Goal: Contribute content

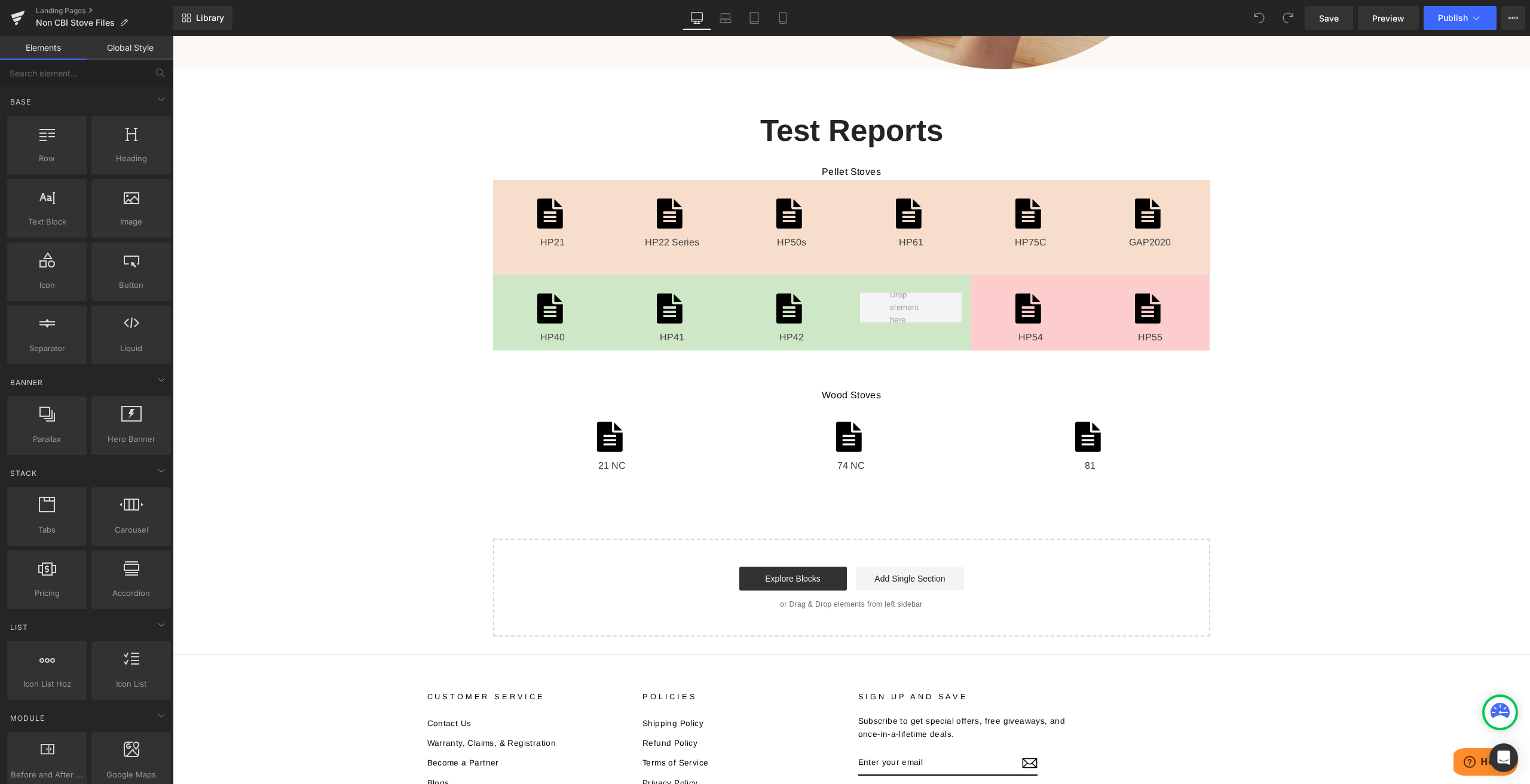
scroll to position [537, 0]
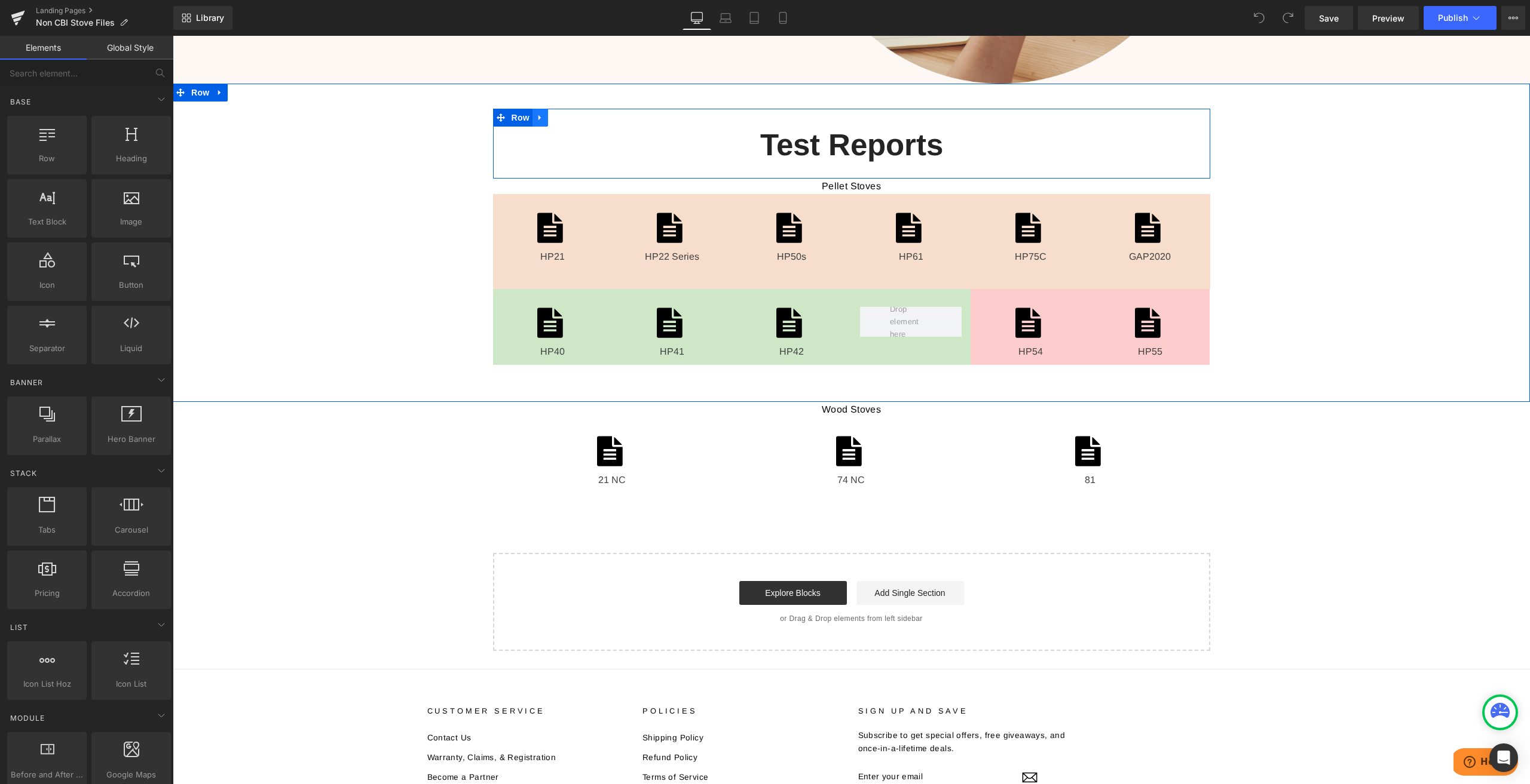
click at [538, 116] on icon at bounding box center [541, 118] width 9 height 9
click at [551, 117] on icon at bounding box center [556, 118] width 9 height 9
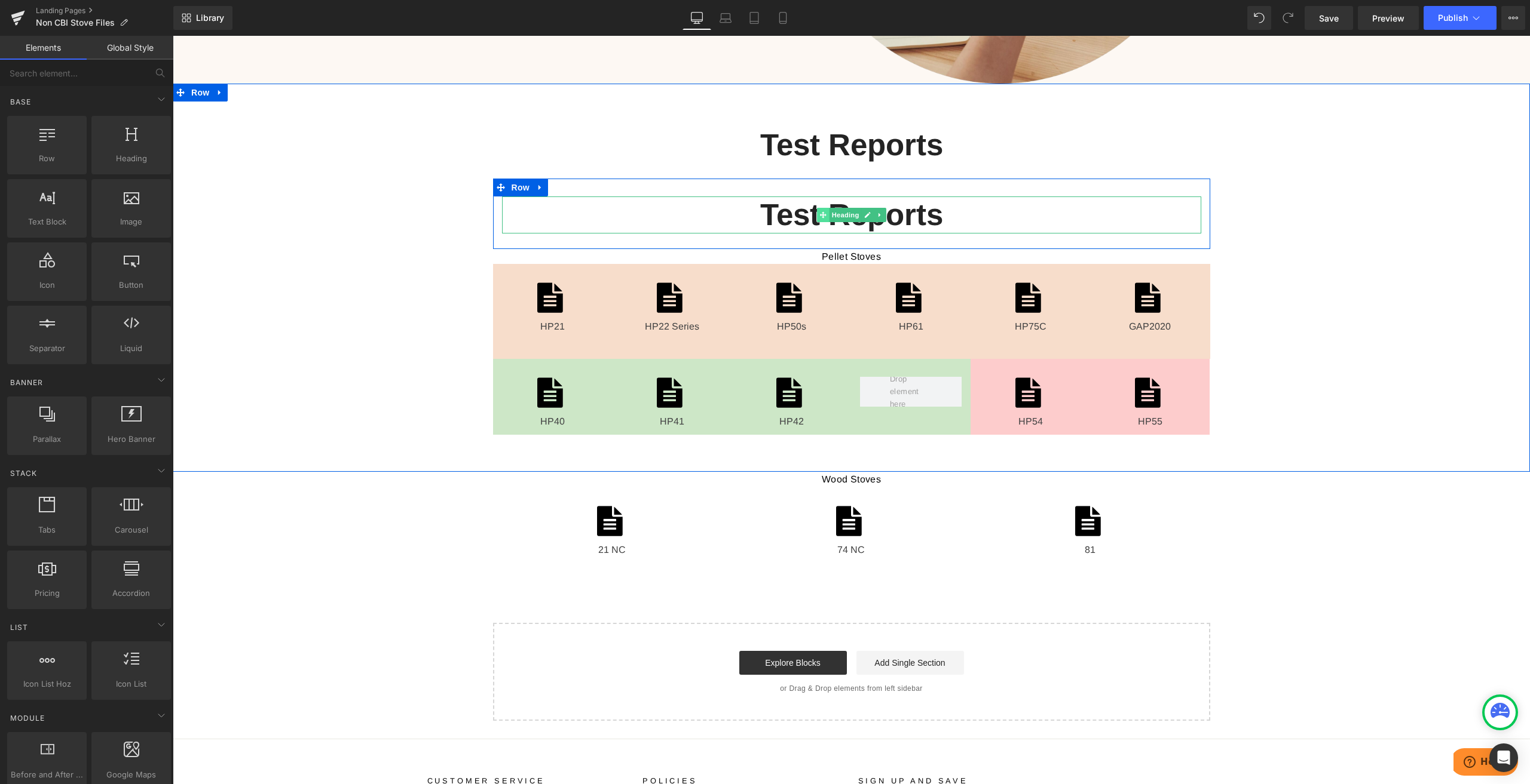
click at [820, 213] on icon at bounding box center [823, 215] width 6 height 7
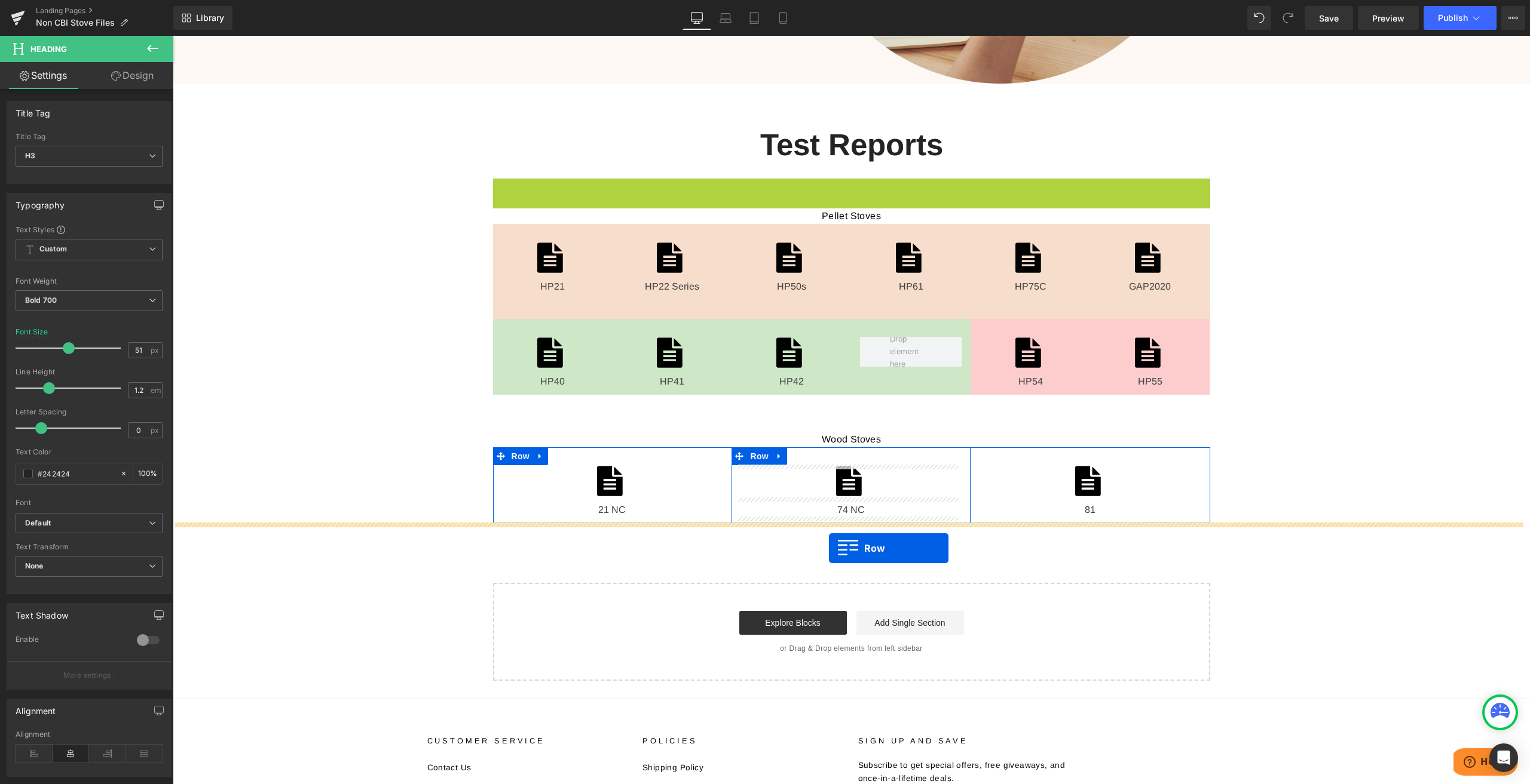
drag, startPoint x: 499, startPoint y: 187, endPoint x: 829, endPoint y: 548, distance: 489.1
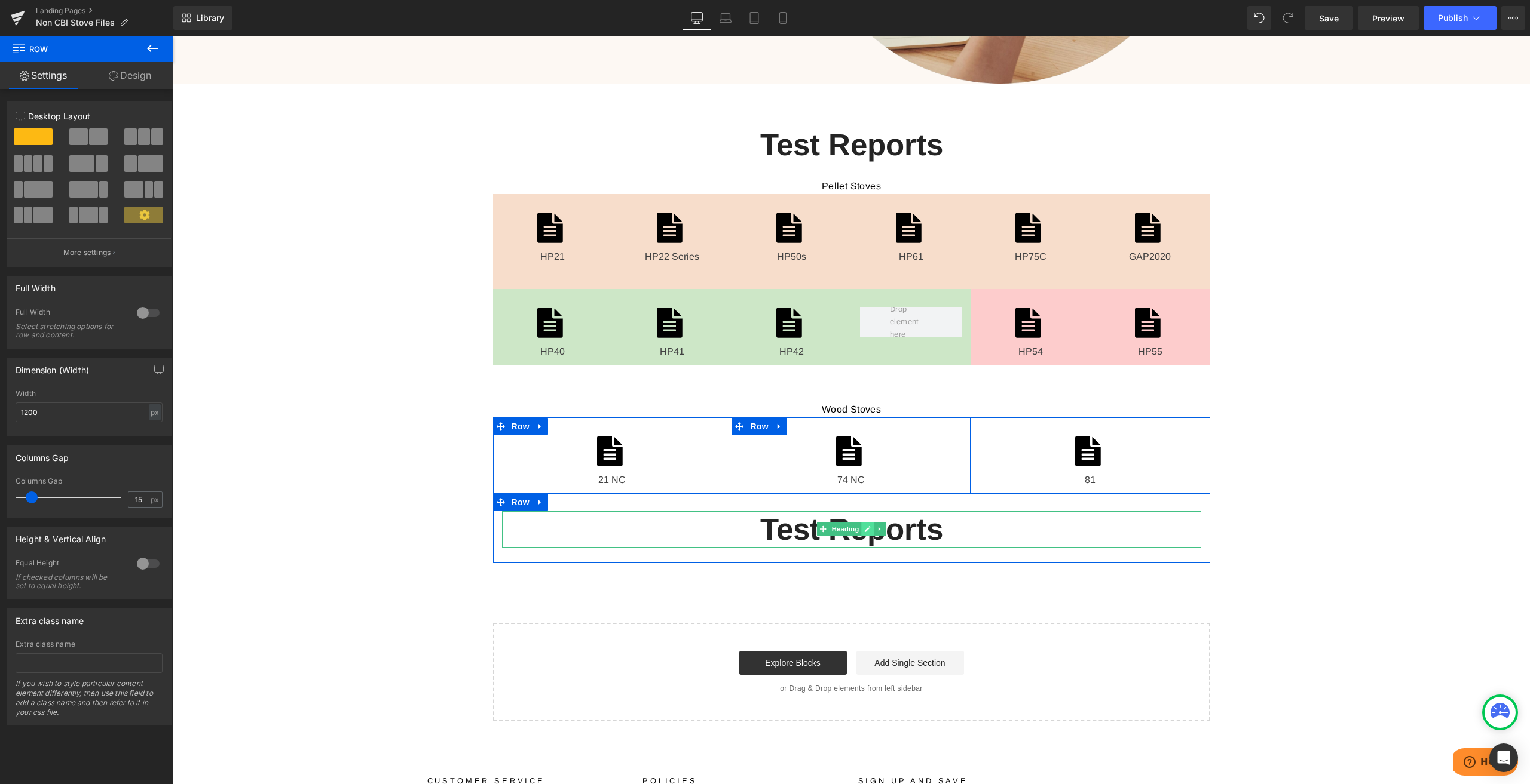
click at [865, 529] on icon at bounding box center [867, 529] width 6 height 7
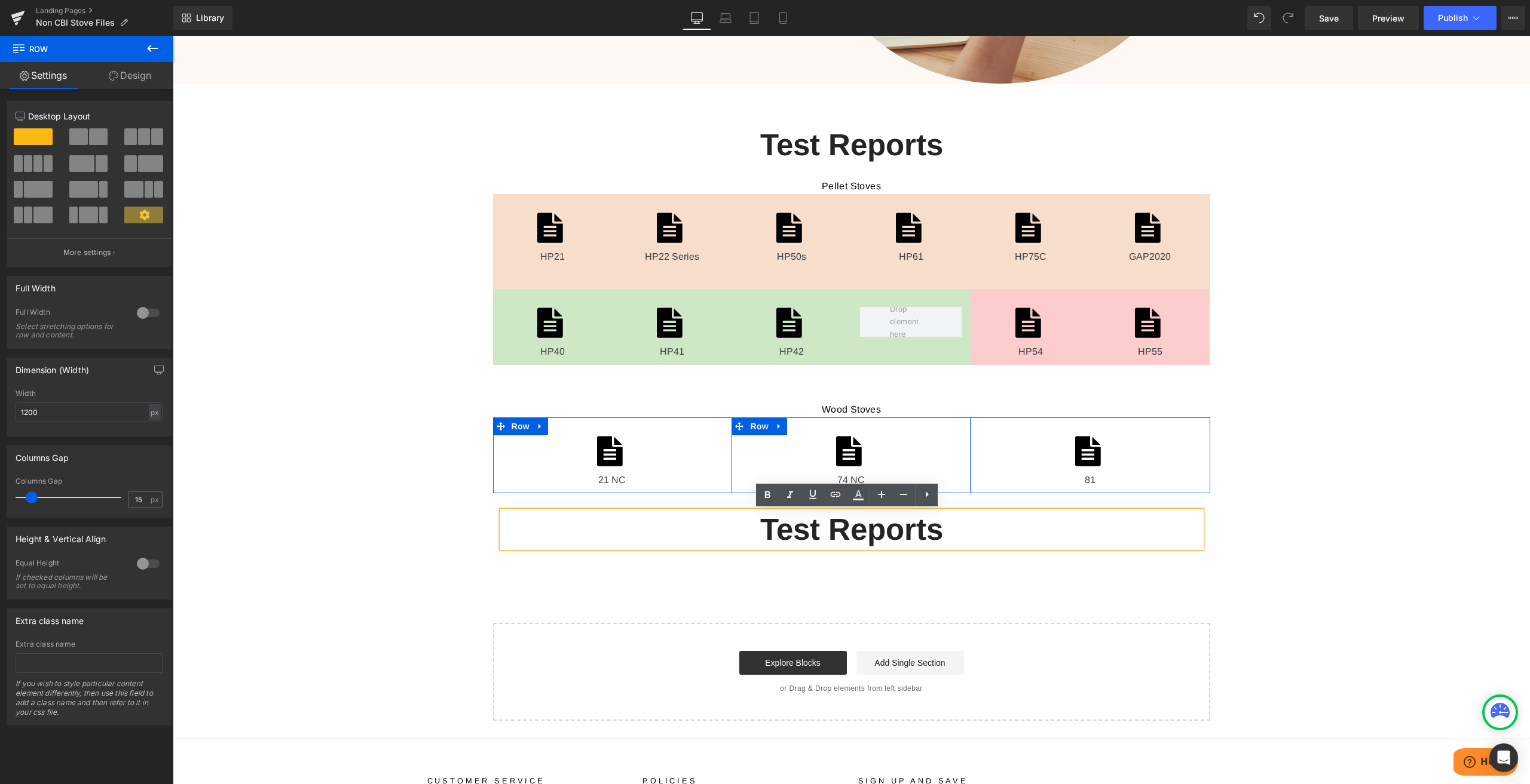
click at [870, 529] on div "Test Reports" at bounding box center [852, 529] width 699 height 37
click at [870, 529] on div "Test Reports" at bounding box center [852, 529] width 699 height 37
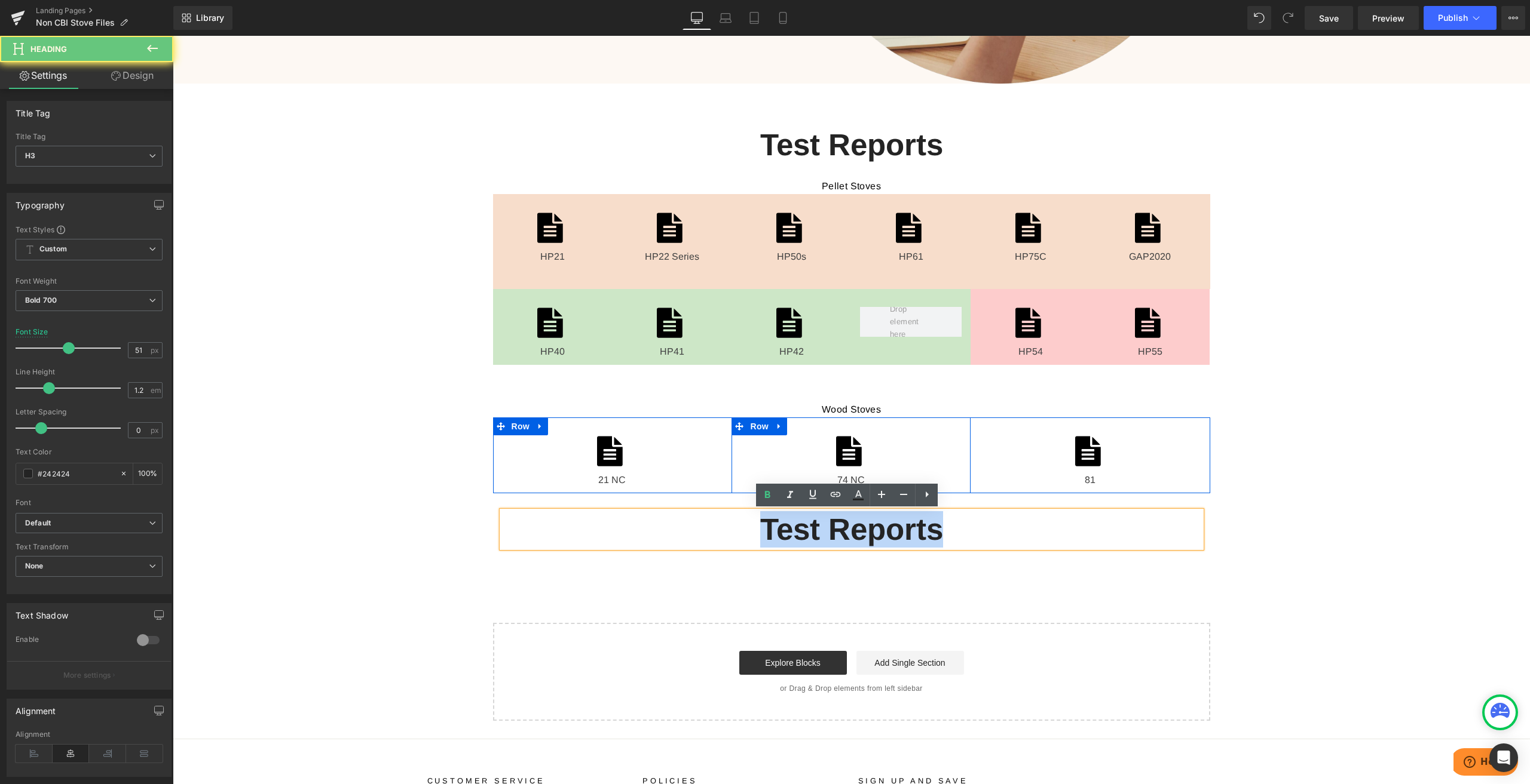
click at [870, 529] on div "Test Reports" at bounding box center [852, 529] width 699 height 37
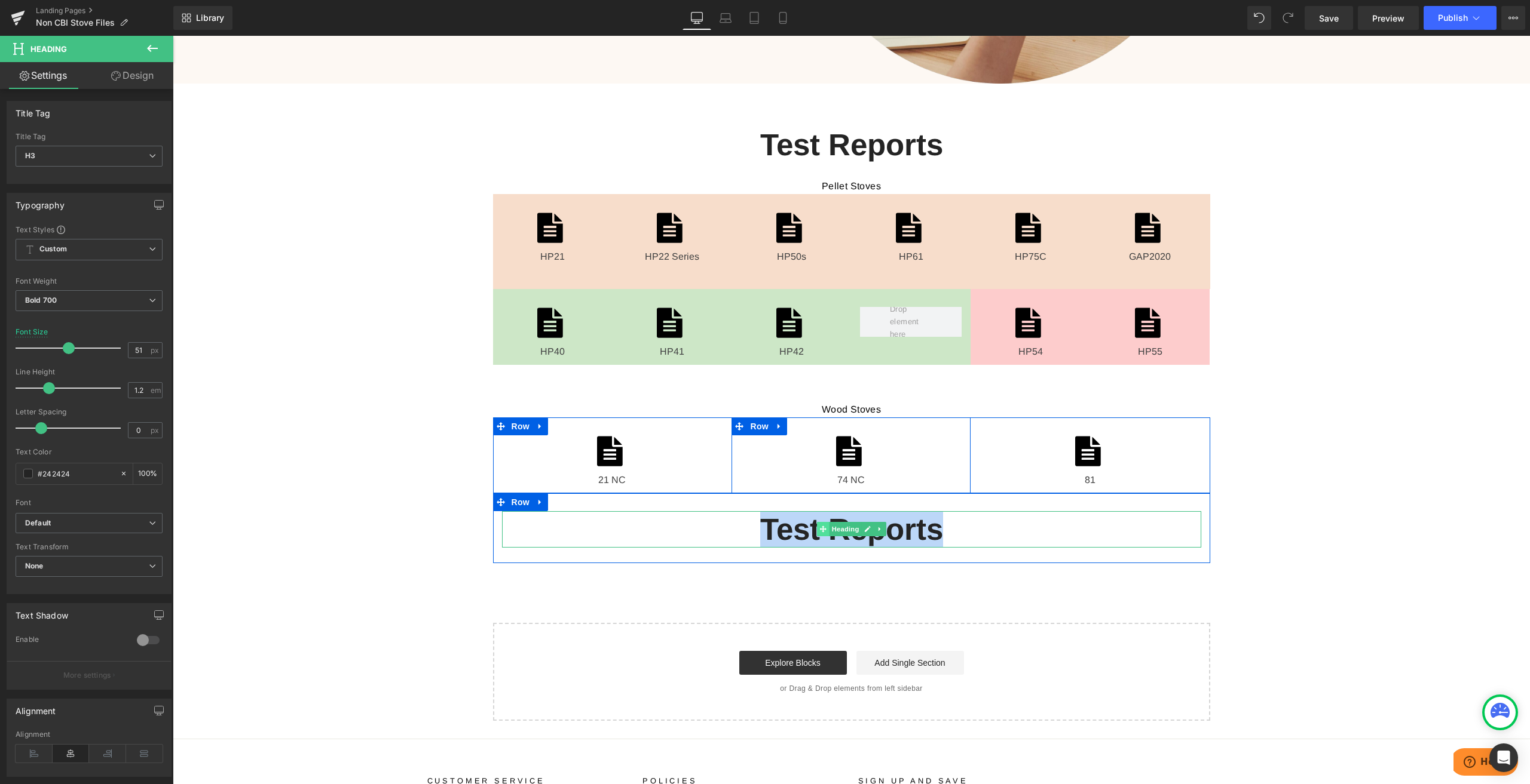
click at [823, 534] on span at bounding box center [822, 529] width 12 height 14
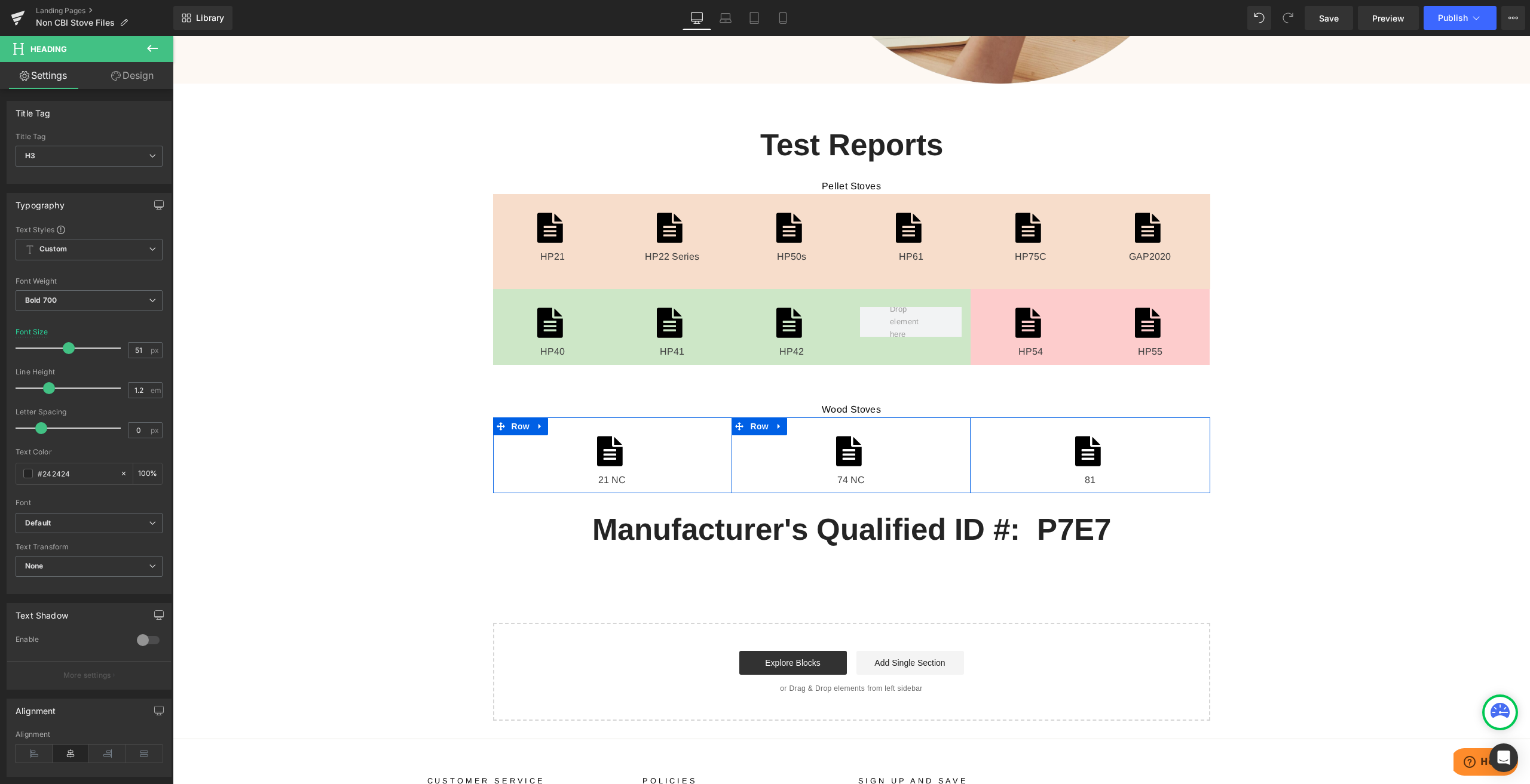
click at [1253, 542] on div "U.S. EPA Test Reports Heading The EPA-Certified Wood Stove Database provides in…" at bounding box center [851, 194] width 1358 height 1052
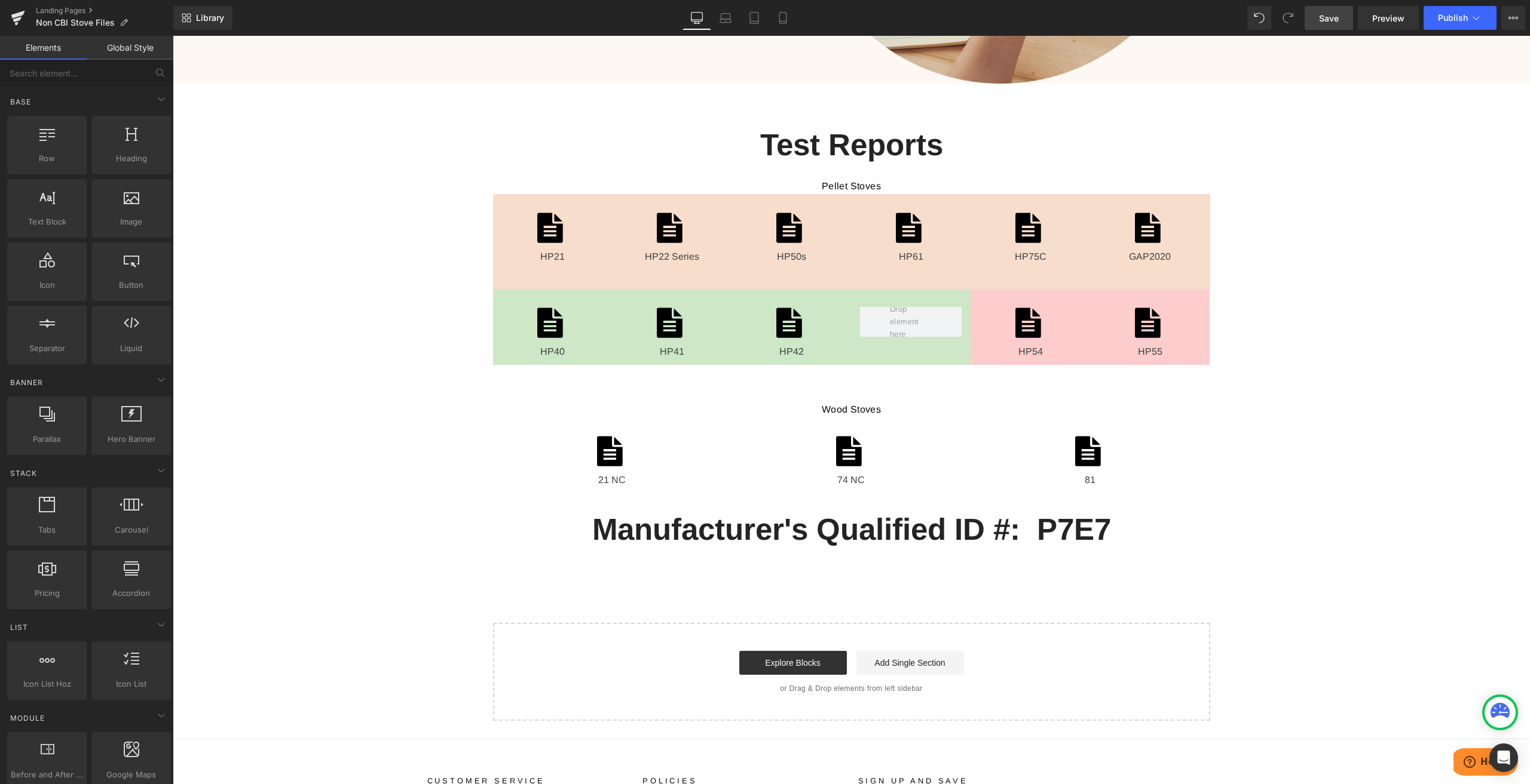
click at [1333, 12] on span "Save" at bounding box center [1329, 18] width 19 height 12
click at [1459, 9] on button "Publish" at bounding box center [1460, 17] width 73 height 24
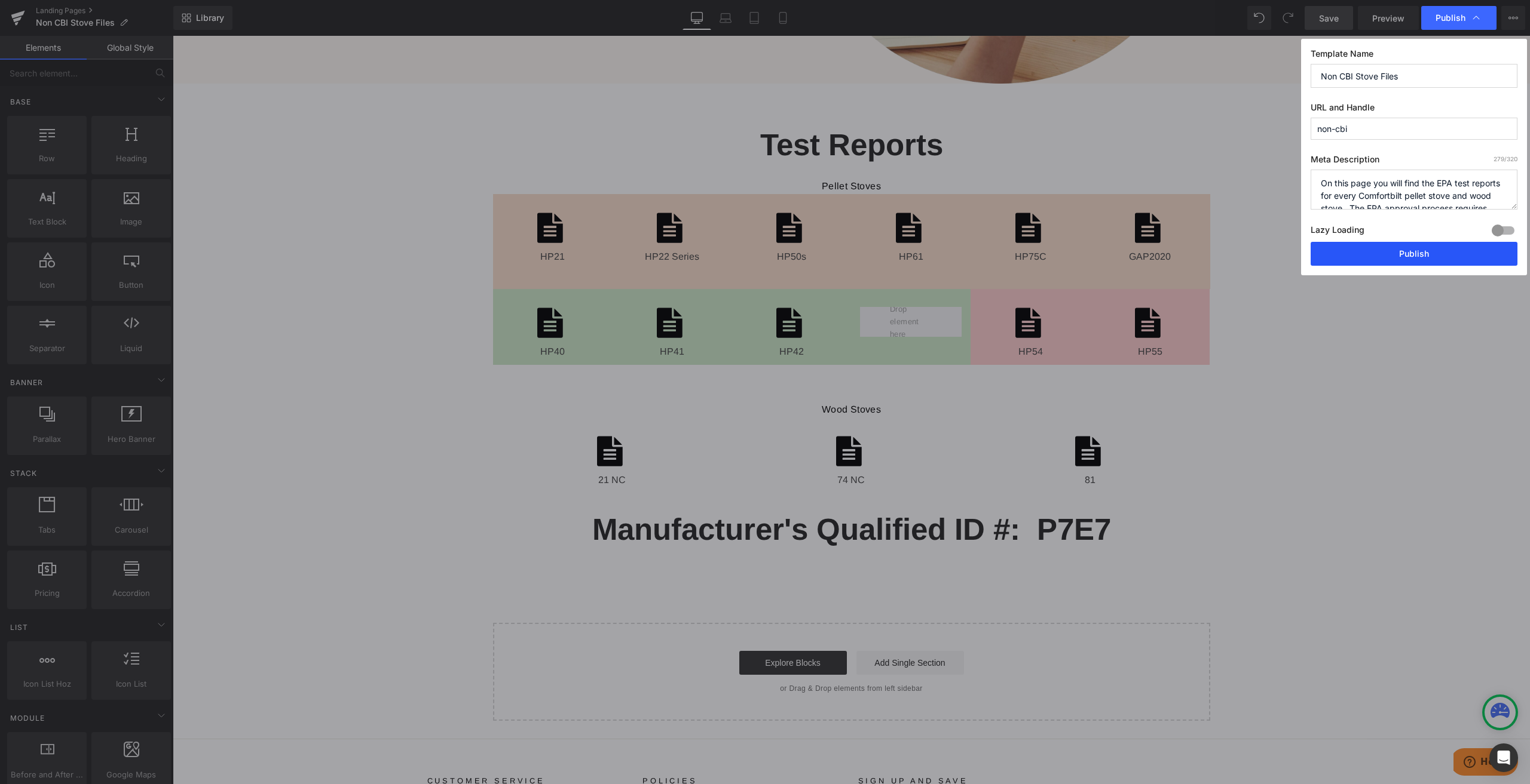
click at [1408, 247] on button "Publish" at bounding box center [1414, 253] width 207 height 24
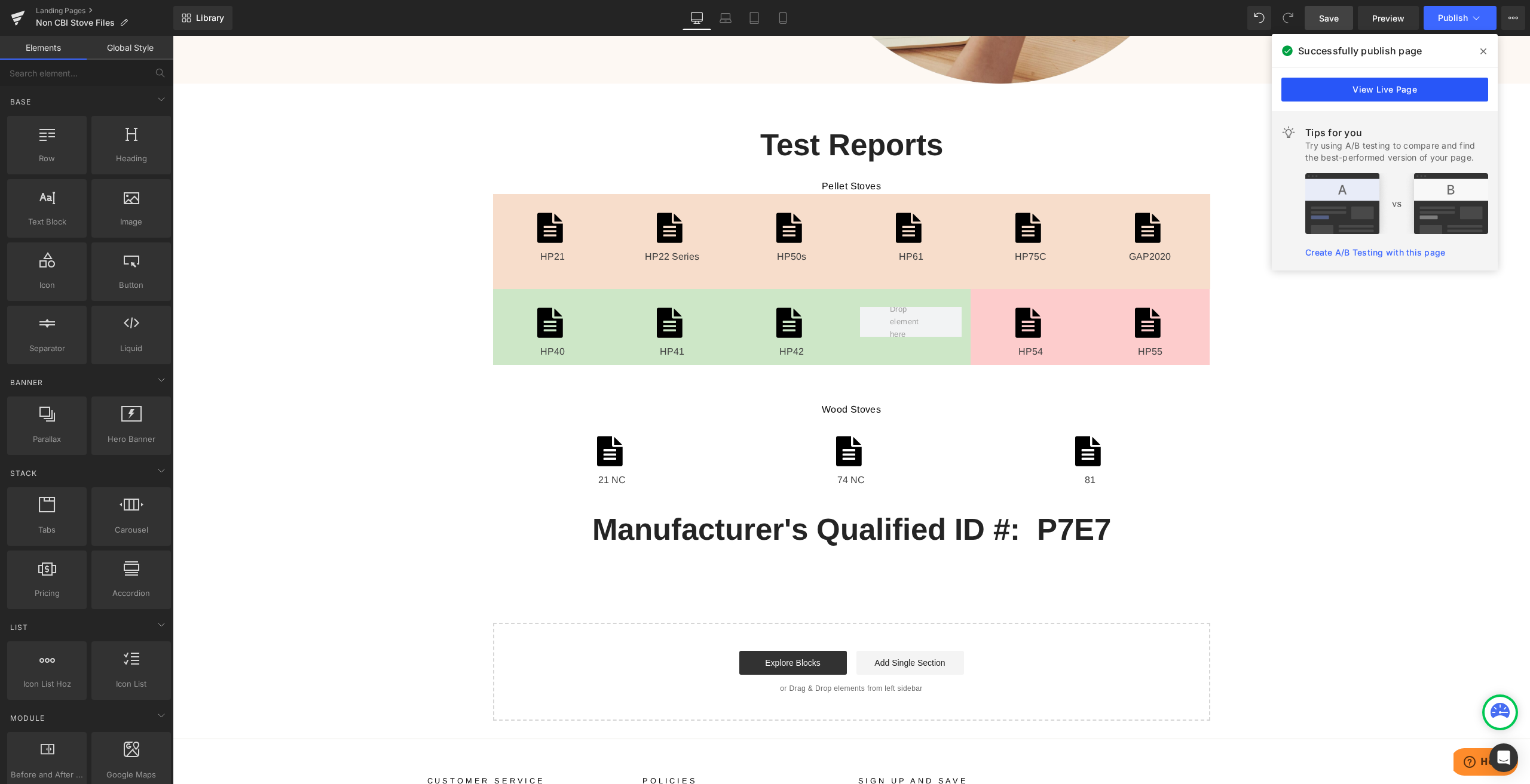
click at [1355, 89] on link "View Live Page" at bounding box center [1385, 89] width 207 height 24
